Goal: Task Accomplishment & Management: Complete application form

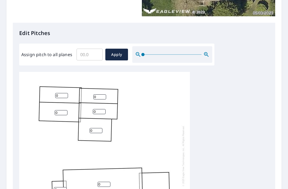
scroll to position [122, 0]
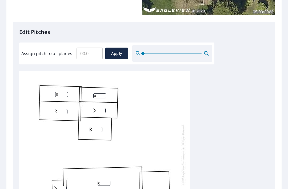
click at [62, 92] on input "0" at bounding box center [61, 94] width 13 height 5
type input "4"
click at [102, 93] on input "0" at bounding box center [99, 95] width 13 height 5
type input "4"
click at [62, 109] on input "0" at bounding box center [61, 111] width 13 height 5
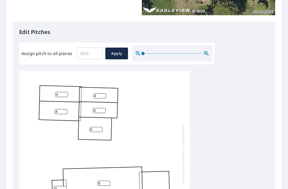
type input "4"
click at [106, 108] on input "0" at bounding box center [99, 110] width 13 height 5
type input "4"
click at [100, 127] on input "0" at bounding box center [96, 129] width 13 height 5
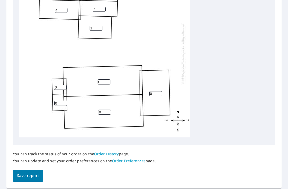
scroll to position [221, 0]
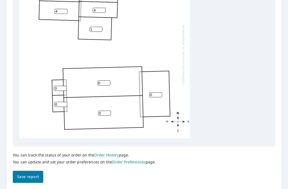
type input "1"
click at [63, 86] on input "0" at bounding box center [60, 88] width 13 height 5
type input "8"
click at [64, 102] on input "0" at bounding box center [60, 104] width 13 height 5
type input "8"
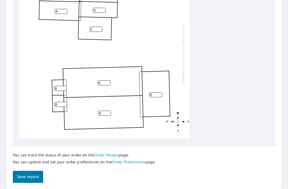
click at [108, 80] on input "0" at bounding box center [104, 82] width 13 height 5
type input "8"
click at [110, 111] on input "0" at bounding box center [104, 113] width 13 height 5
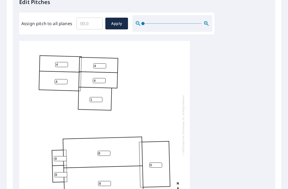
scroll to position [152, 0]
type input "8"
click at [98, 63] on input "4" at bounding box center [99, 65] width 13 height 5
type input "3"
click at [99, 78] on input "4" at bounding box center [99, 80] width 13 height 5
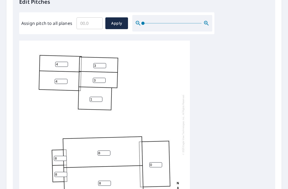
type input "3"
click at [67, 62] on input "4" at bounding box center [61, 64] width 13 height 5
type input "3"
click at [62, 79] on input "4" at bounding box center [61, 81] width 13 height 5
click at [56, 79] on input "4" at bounding box center [61, 81] width 13 height 5
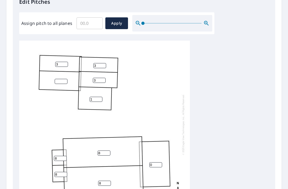
type input "3"
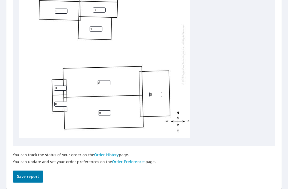
scroll to position [221, 0]
type input "3"
click at [33, 173] on span "Save report" at bounding box center [28, 176] width 22 height 7
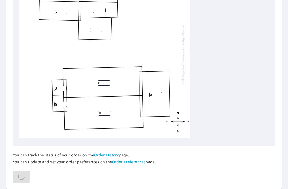
click at [33, 170] on div "You can track the status of your order on the Order History page. You can updat…" at bounding box center [144, 164] width 263 height 36
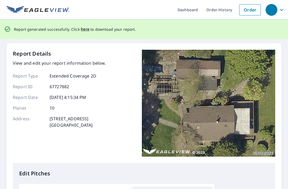
scroll to position [0, 0]
click at [85, 26] on span "here" at bounding box center [85, 29] width 9 height 7
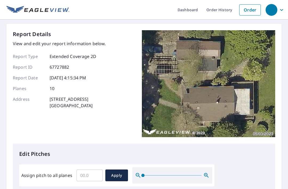
click at [252, 7] on link "Order" at bounding box center [251, 9] width 22 height 11
